Goal: Task Accomplishment & Management: Use online tool/utility

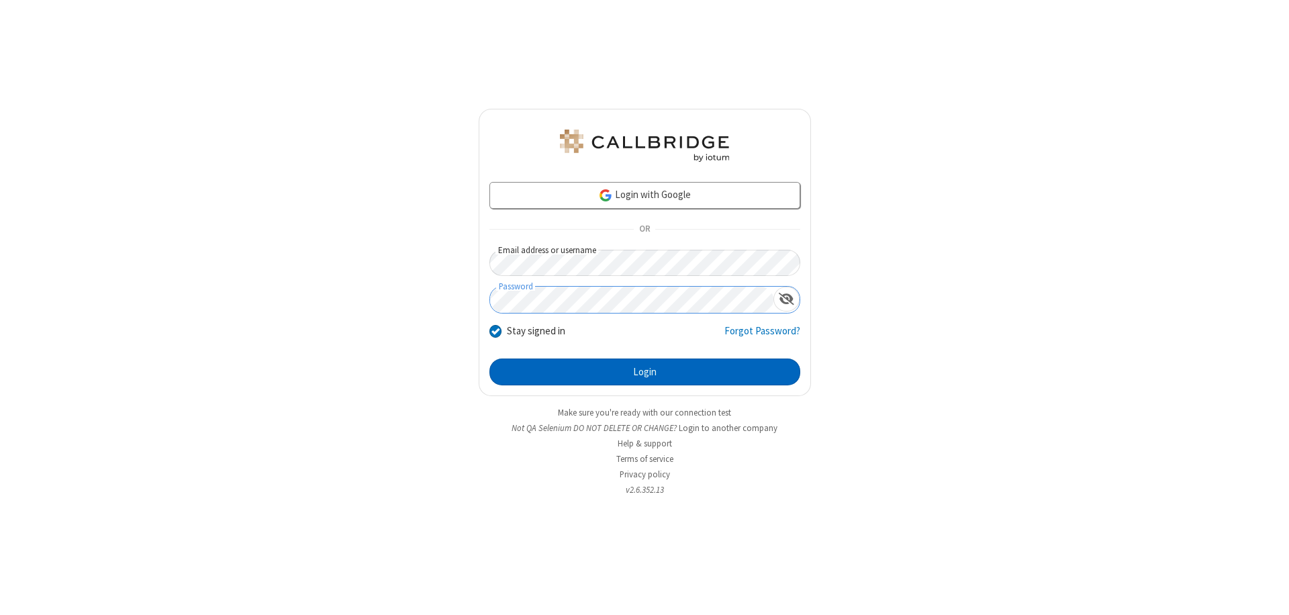
click at [644, 372] on button "Login" at bounding box center [644, 371] width 311 height 27
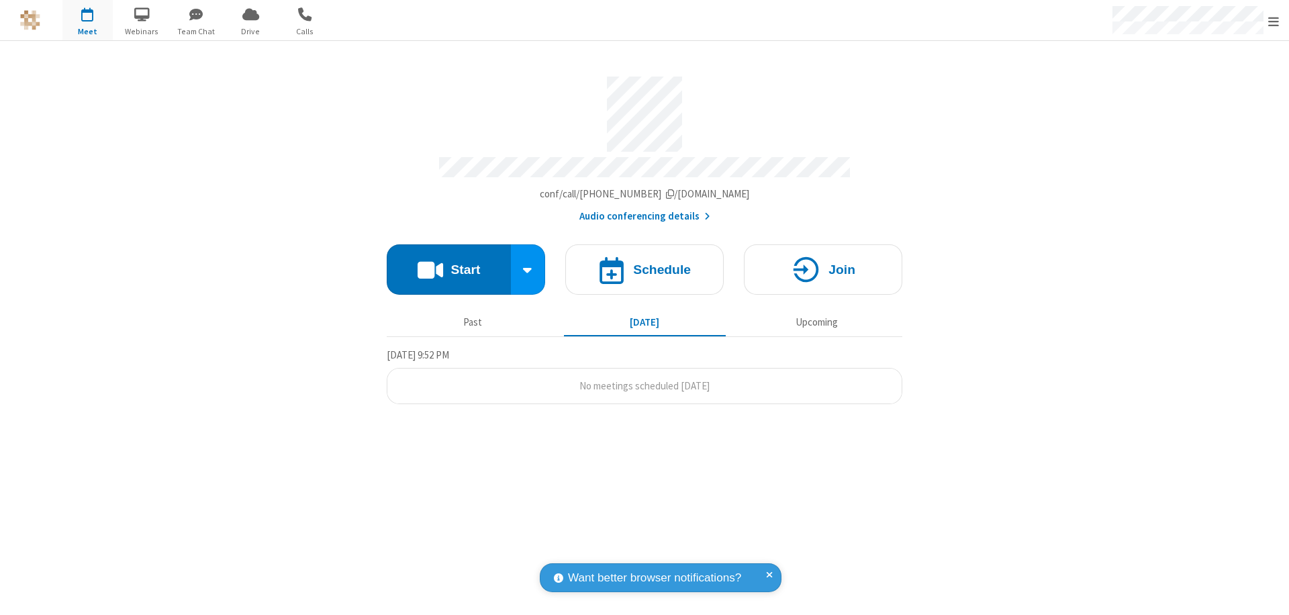
click at [448, 263] on button "Start" at bounding box center [449, 269] width 124 height 50
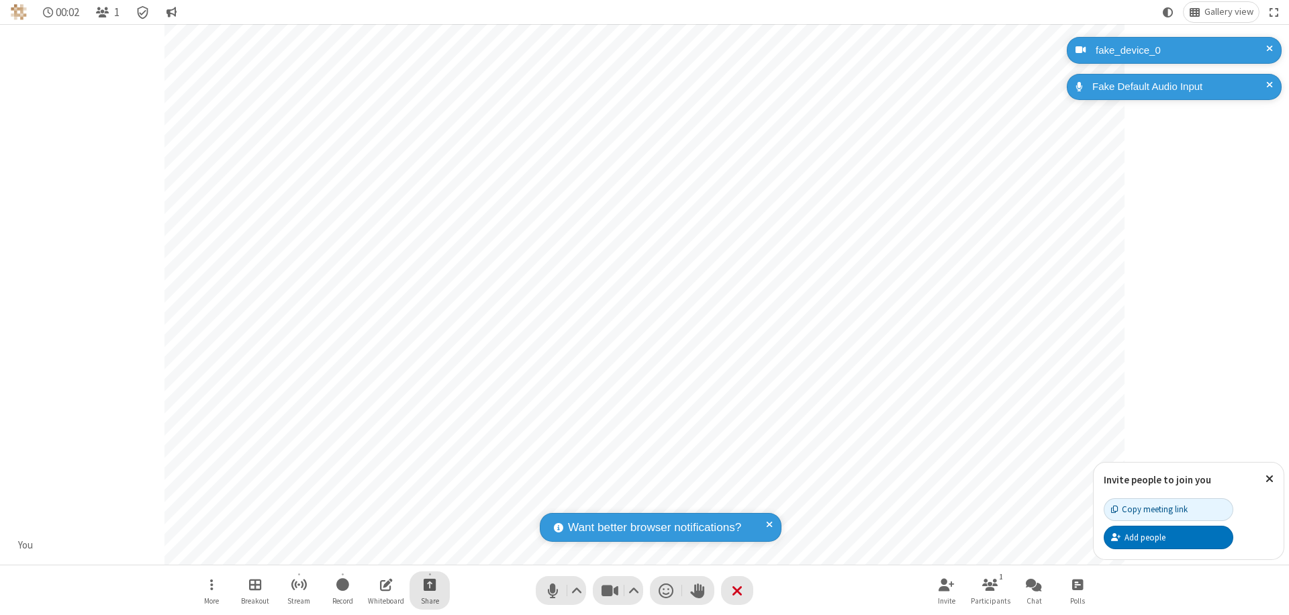
click at [430, 584] on span "Start sharing" at bounding box center [430, 584] width 13 height 17
click at [429, 502] on span "Share additional camera" at bounding box center [437, 504] width 99 height 11
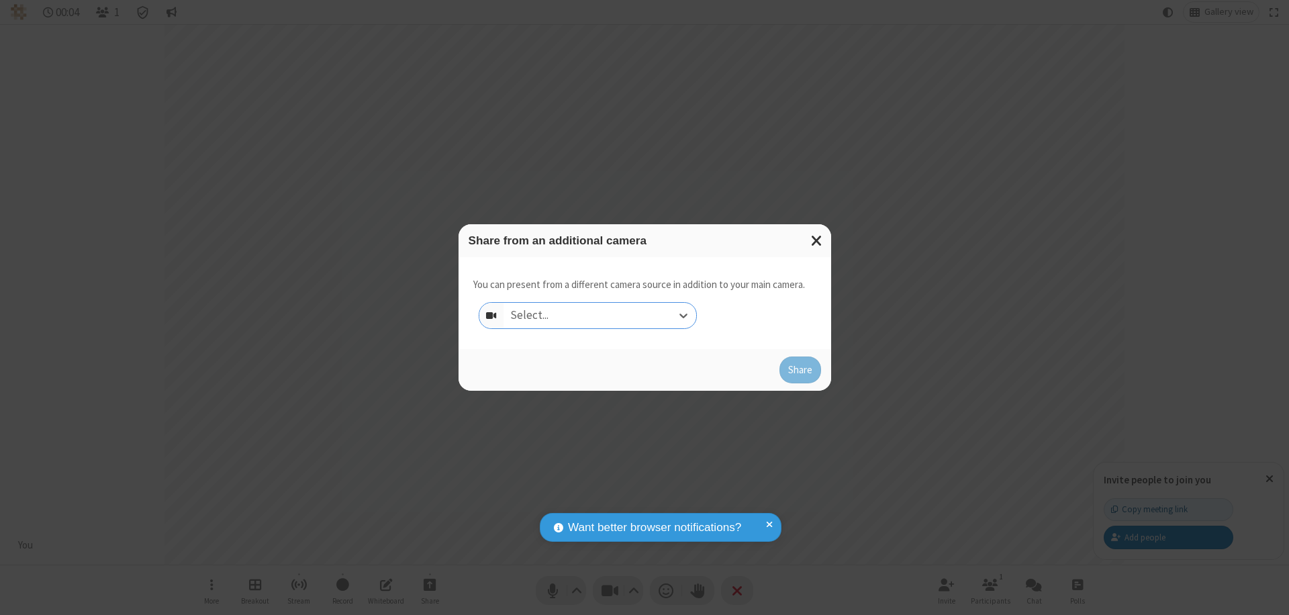
click at [599, 315] on div "Select..." at bounding box center [599, 316] width 193 height 26
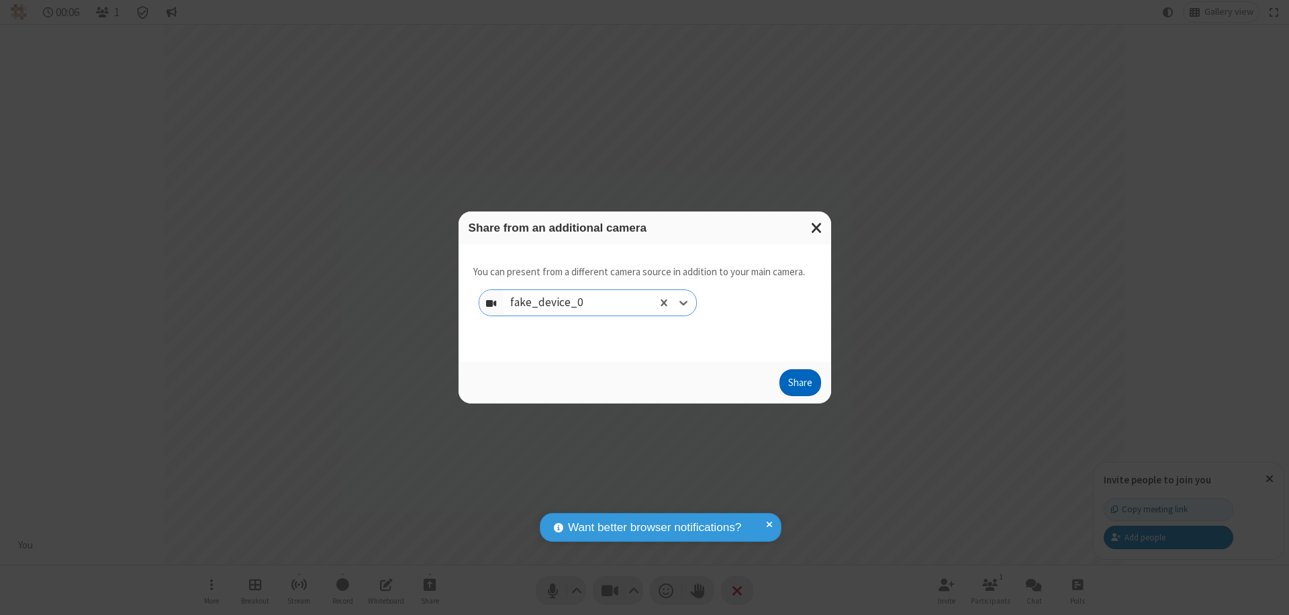
click at [799, 385] on button "Share" at bounding box center [800, 382] width 42 height 27
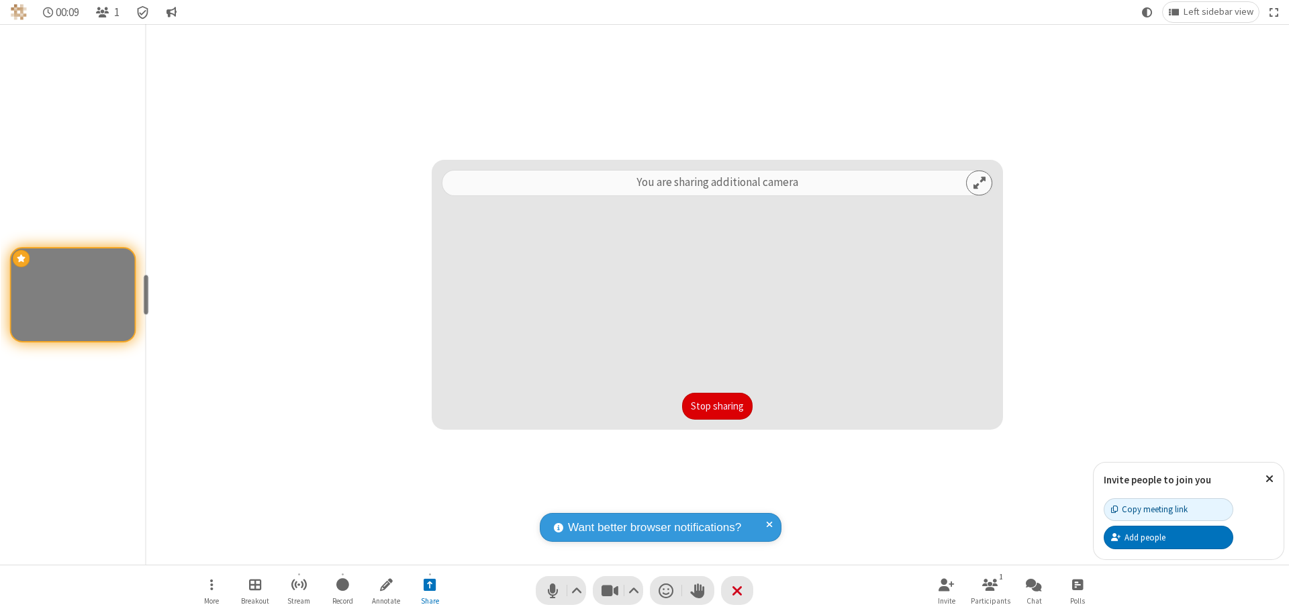
click at [717, 406] on button "Stop sharing" at bounding box center [717, 406] width 70 height 27
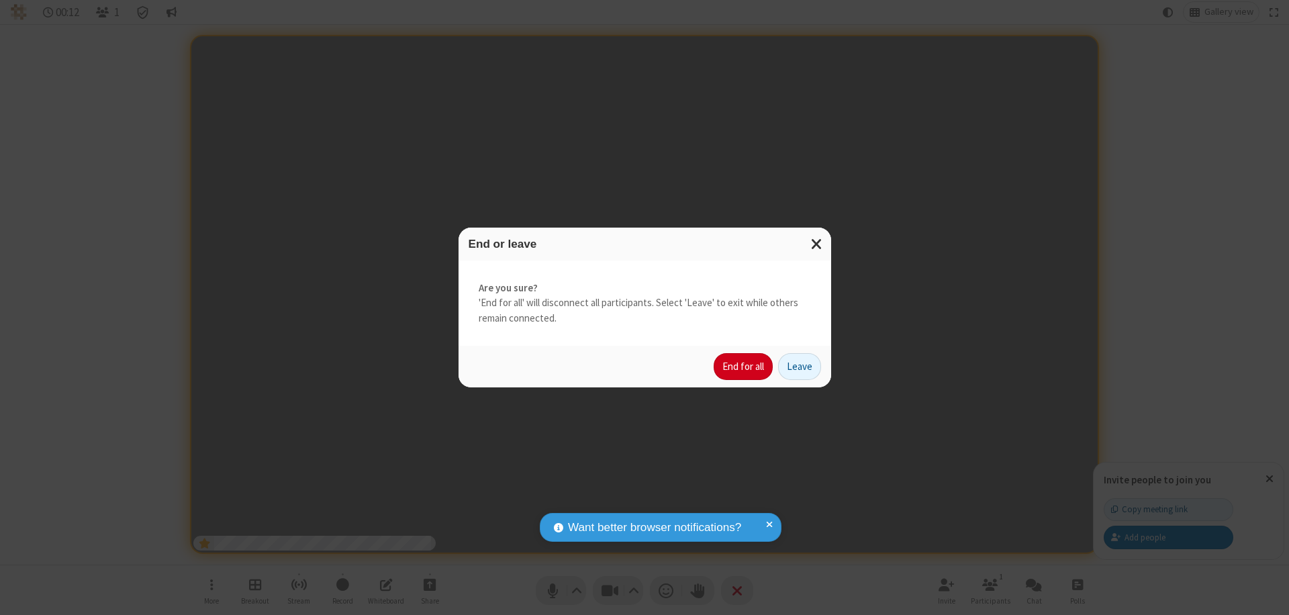
click at [744, 366] on button "End for all" at bounding box center [743, 366] width 59 height 27
